Goal: Task Accomplishment & Management: Complete application form

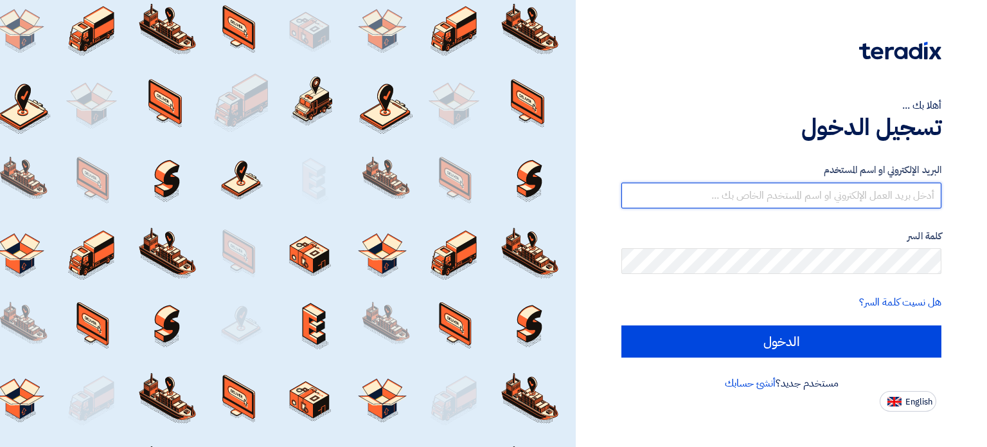
type input "[EMAIL_ADDRESS][DOMAIN_NAME]"
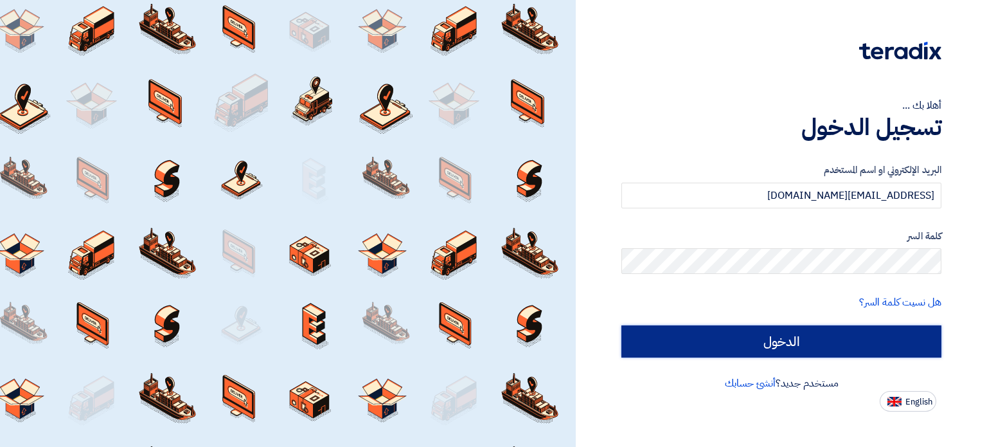
click at [675, 337] on input "الدخول" at bounding box center [782, 341] width 320 height 32
type input "Sign in"
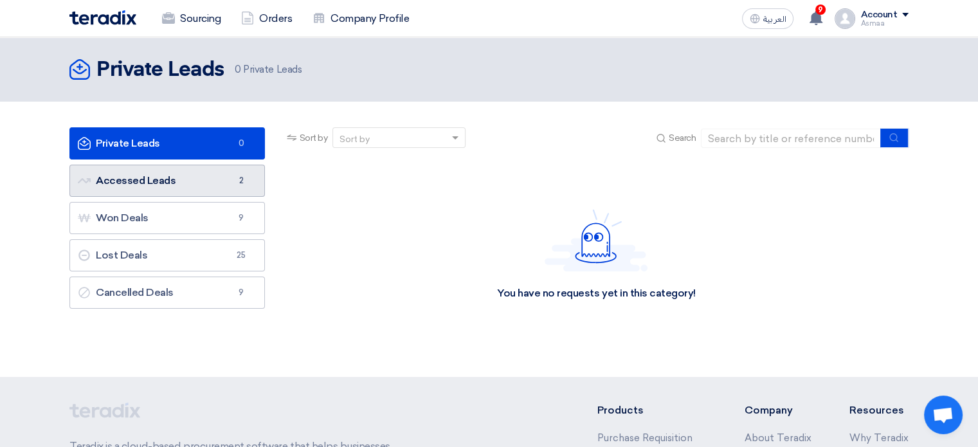
click at [216, 175] on link "Accessed Leads Accessed Leads 2" at bounding box center [166, 181] width 195 height 32
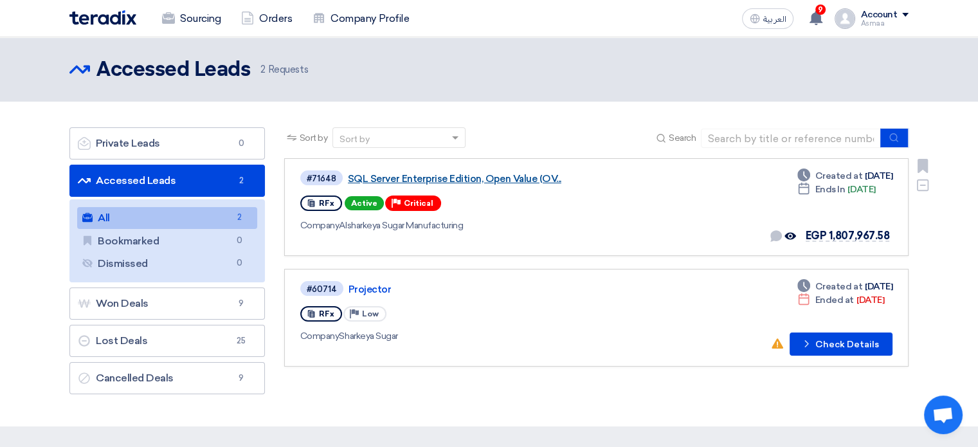
click at [449, 176] on link "SQL Server Enterprise Edition, Open Value (OV..." at bounding box center [508, 179] width 321 height 12
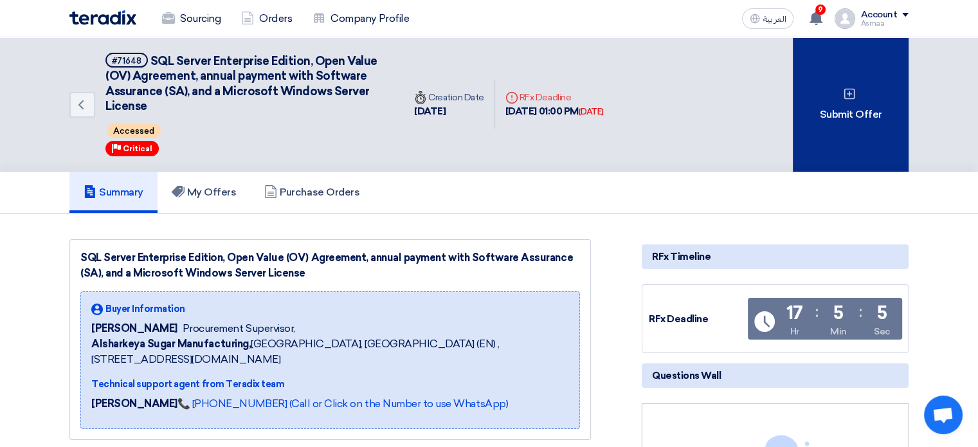
click at [857, 102] on div "Submit Offer" at bounding box center [850, 104] width 116 height 134
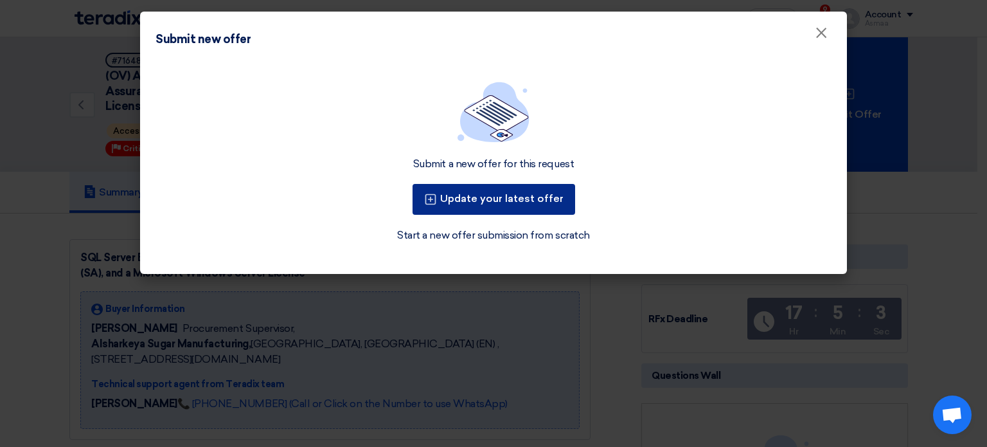
click at [542, 190] on button "Update your latest offer" at bounding box center [494, 199] width 163 height 31
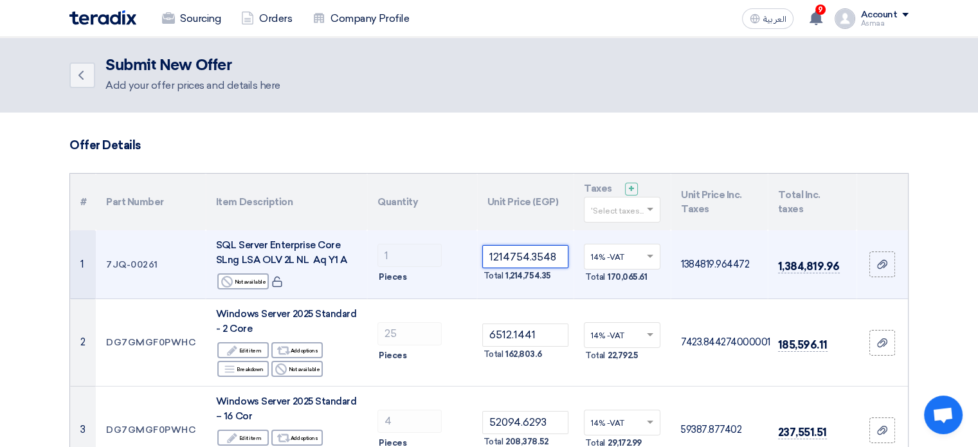
click at [422, 256] on tr "1 7JQ-00261 SQL Server Enterprise Core SLng LSA OLV 2L NL Aq Y1 A Reject Not av…" at bounding box center [488, 264] width 837 height 69
paste input "407528.39405"
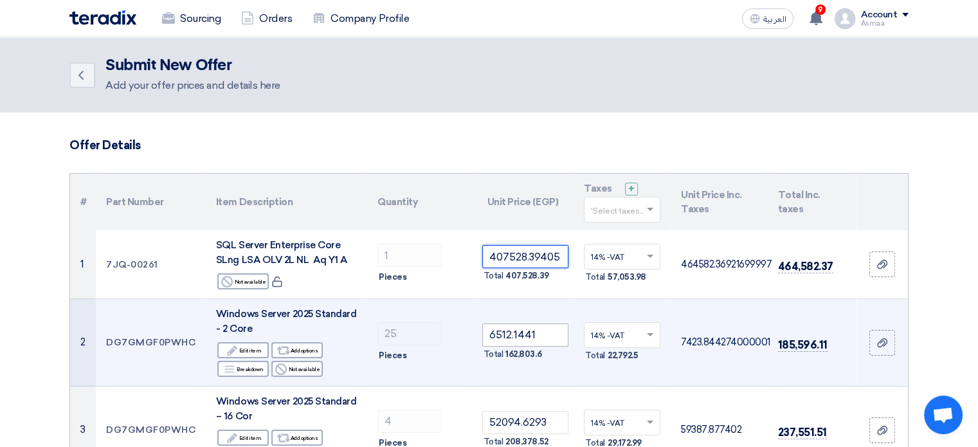
type input "407528.39405"
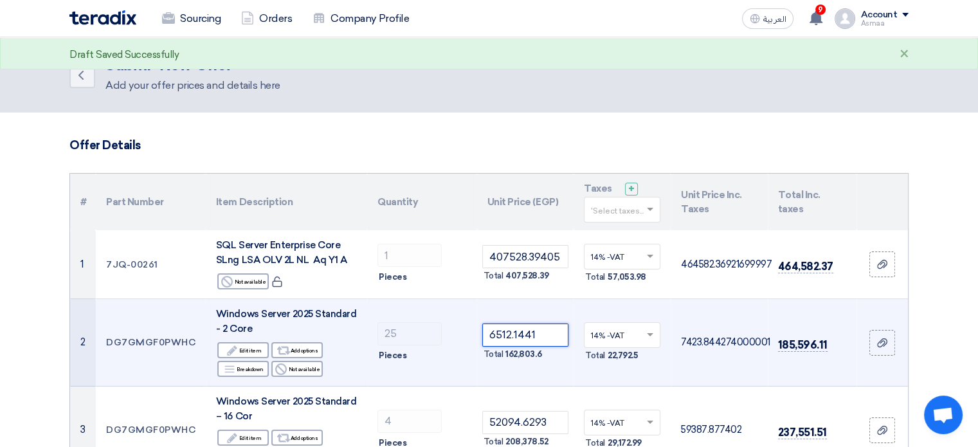
click at [542, 336] on input "6512.1441" at bounding box center [525, 334] width 87 height 23
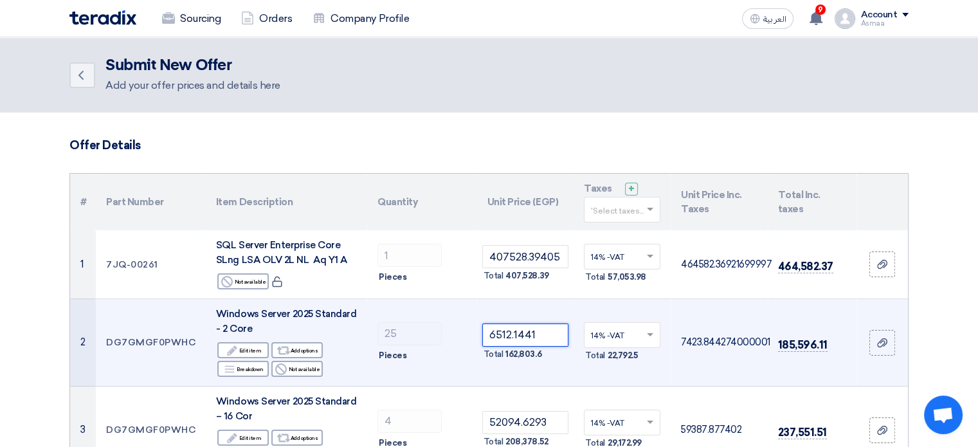
drag, startPoint x: 540, startPoint y: 337, endPoint x: 344, endPoint y: 315, distance: 197.2
click at [344, 315] on tr "2 DG7GMGF0PWHC Windows Server 2025 Standard - 2 Core Edit Edit item Alternative…" at bounding box center [488, 342] width 837 height 87
paste input "445.69365"
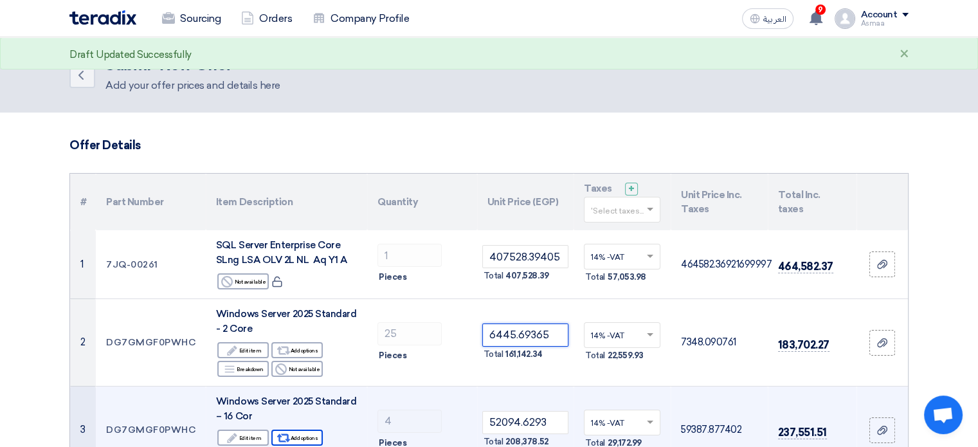
type input "6445.69365"
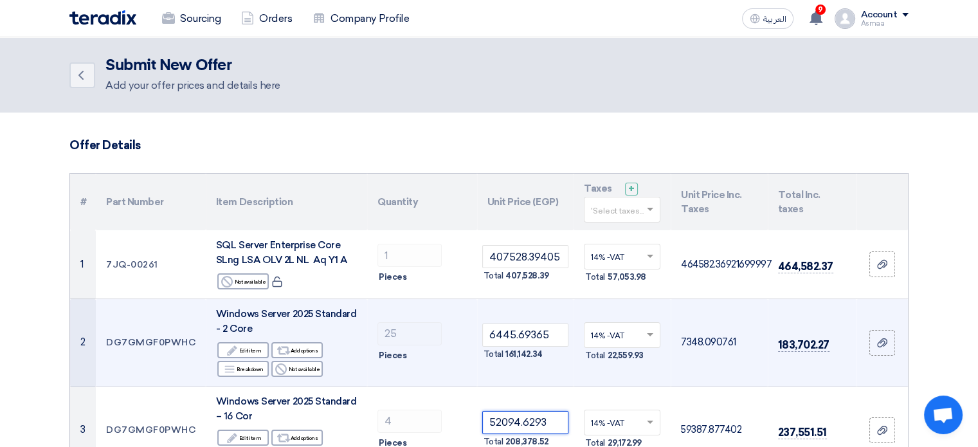
drag, startPoint x: 554, startPoint y: 421, endPoint x: 336, endPoint y: 363, distance: 226.1
click at [336, 363] on tbody "1 7JQ-00261 SQL Server Enterprise Core SLng LSA OLV 2L NL Aq Y1 A Reject Not av…" at bounding box center [488, 351] width 837 height 243
paste input "1563.05145"
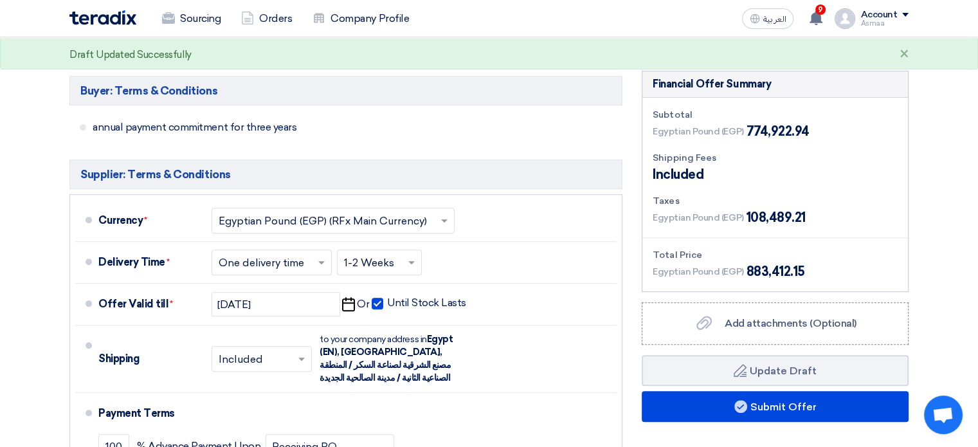
scroll to position [468, 0]
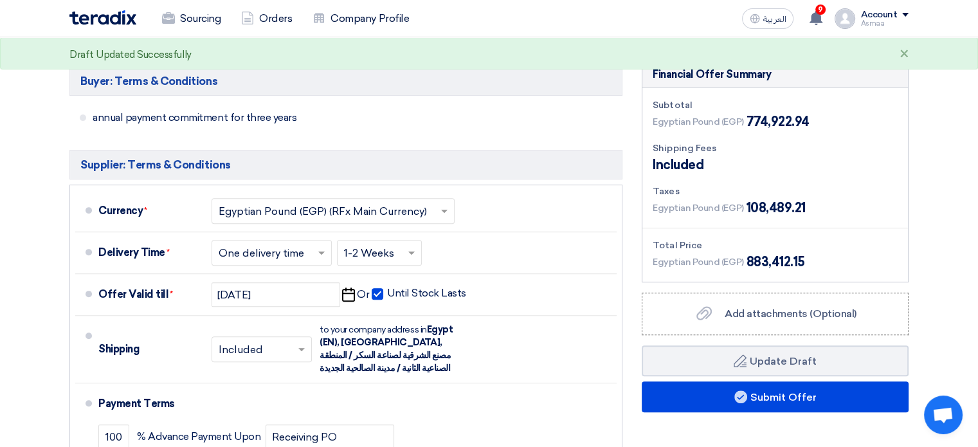
type input "51563.05145"
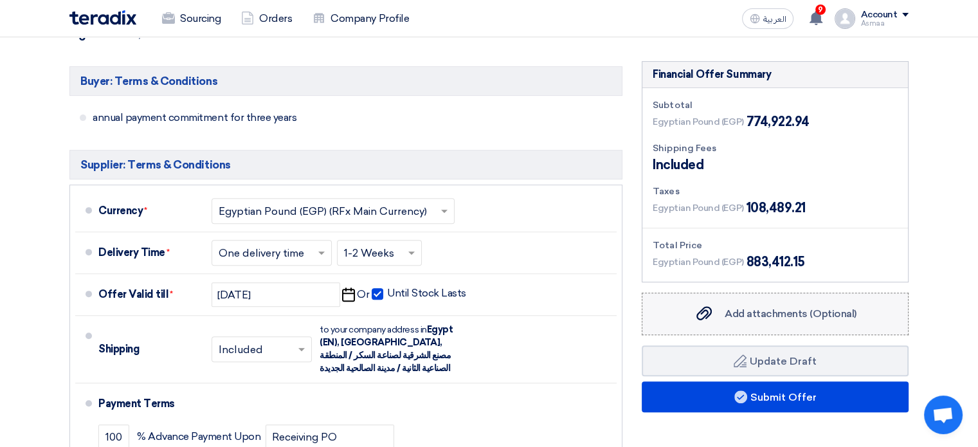
click at [793, 316] on span "Add attachments (Optional)" at bounding box center [790, 313] width 132 height 12
click at [0, 0] on input "Add attachments (Optional) Add attachments (Optional)" at bounding box center [0, 0] width 0 height 0
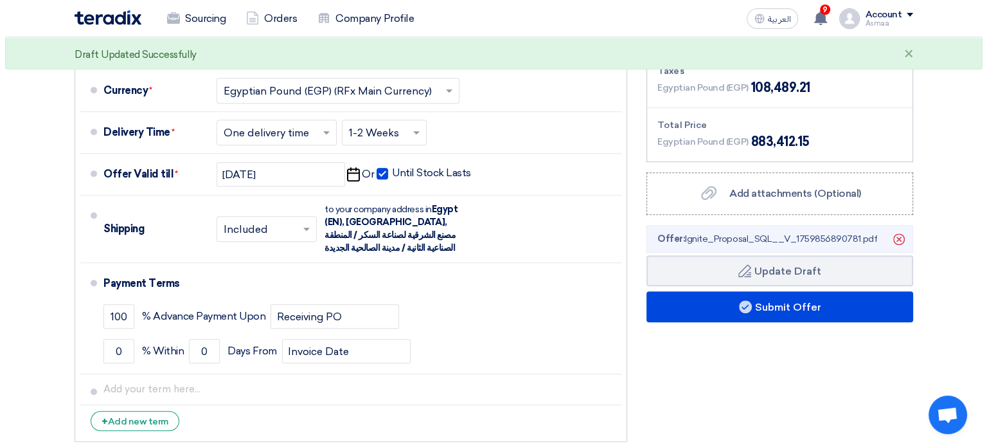
scroll to position [586, 0]
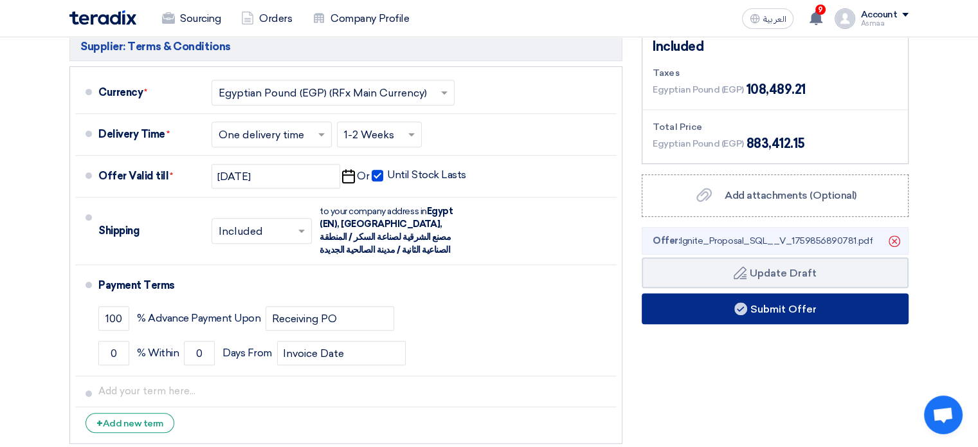
click at [805, 304] on button "Submit Offer" at bounding box center [774, 308] width 267 height 31
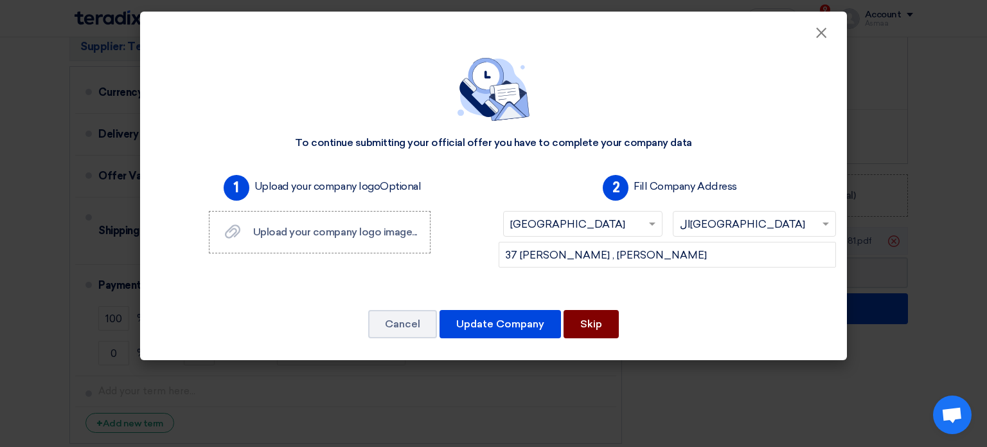
click at [588, 319] on button "Skip" at bounding box center [591, 324] width 55 height 28
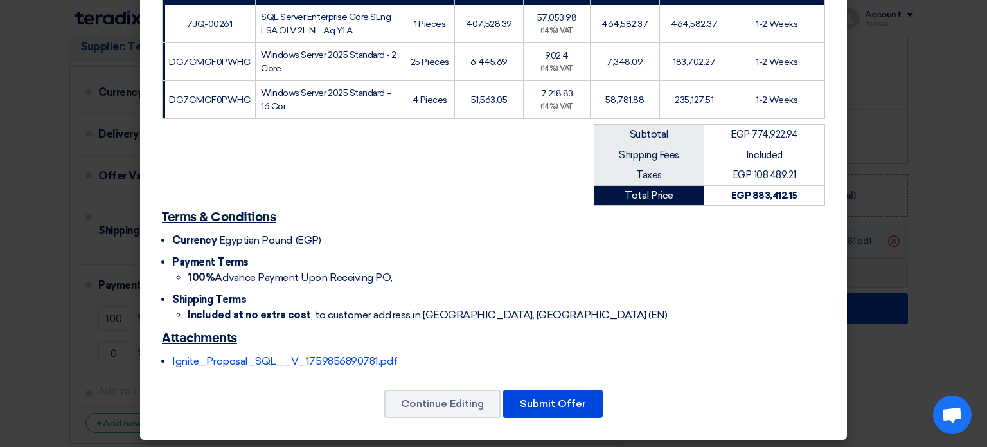
scroll to position [245, 0]
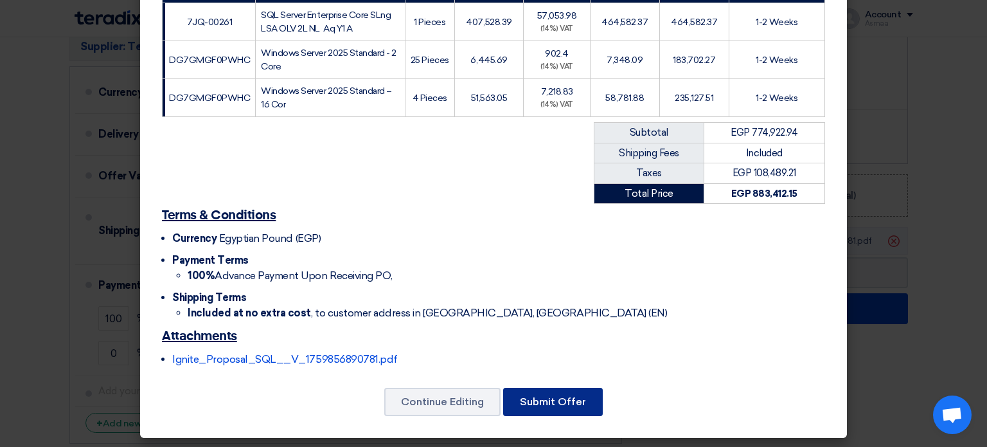
click at [553, 391] on button "Submit Offer" at bounding box center [553, 402] width 100 height 28
